Goal: Book appointment/travel/reservation

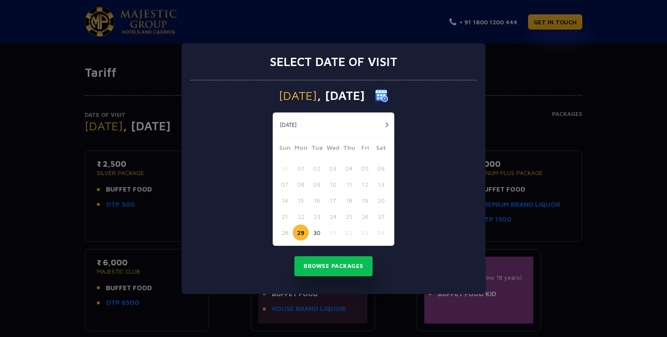
click at [386, 122] on button "button" at bounding box center [386, 124] width 11 height 11
click at [316, 215] on button "21" at bounding box center [317, 216] width 16 height 16
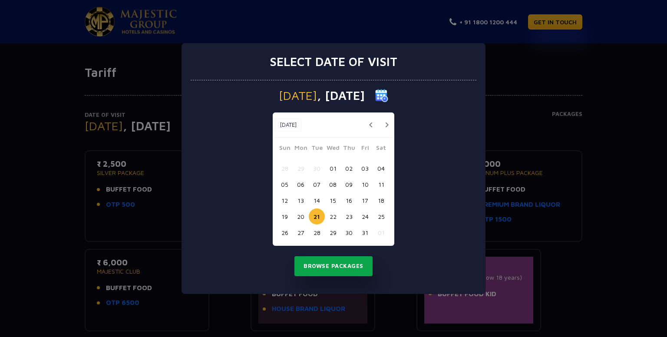
click at [321, 268] on button "Browse Packages" at bounding box center [333, 266] width 78 height 20
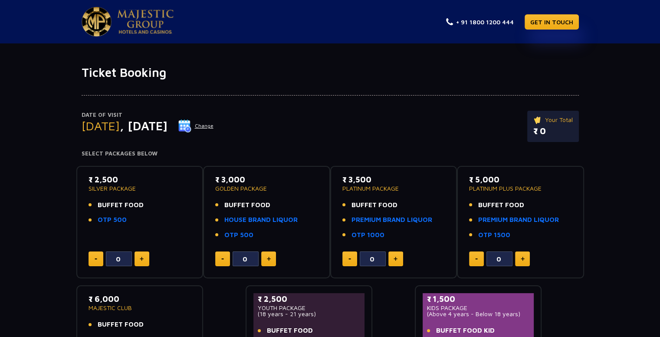
click at [145, 259] on button at bounding box center [142, 258] width 15 height 15
click at [145, 260] on button at bounding box center [142, 258] width 15 height 15
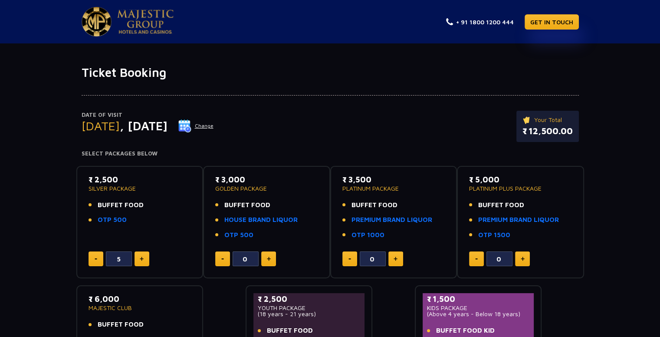
click at [144, 261] on button at bounding box center [142, 258] width 15 height 15
click at [97, 261] on button at bounding box center [96, 258] width 15 height 15
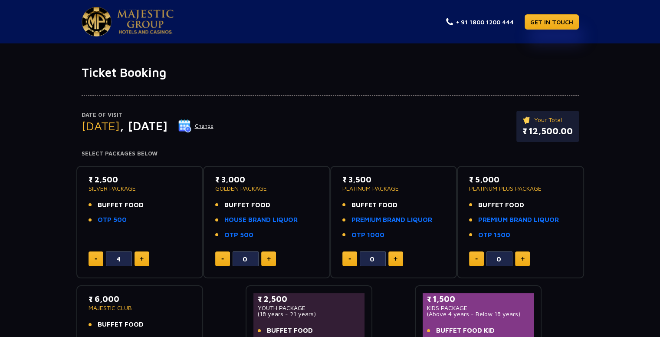
click at [97, 261] on button at bounding box center [96, 258] width 15 height 15
type input "0"
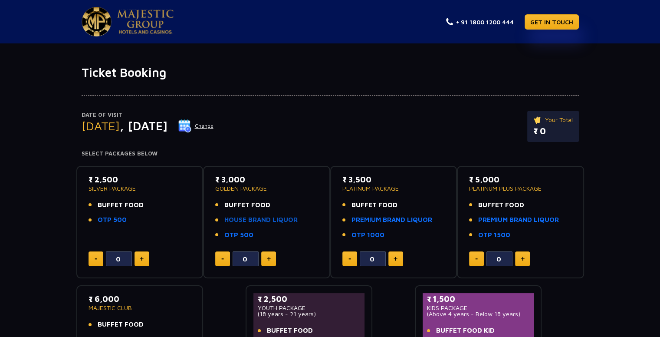
click at [248, 219] on link "HOUSE BRAND LIQUOR" at bounding box center [260, 220] width 73 height 10
click at [146, 28] on img at bounding box center [145, 22] width 56 height 24
